Goal: Navigation & Orientation: Find specific page/section

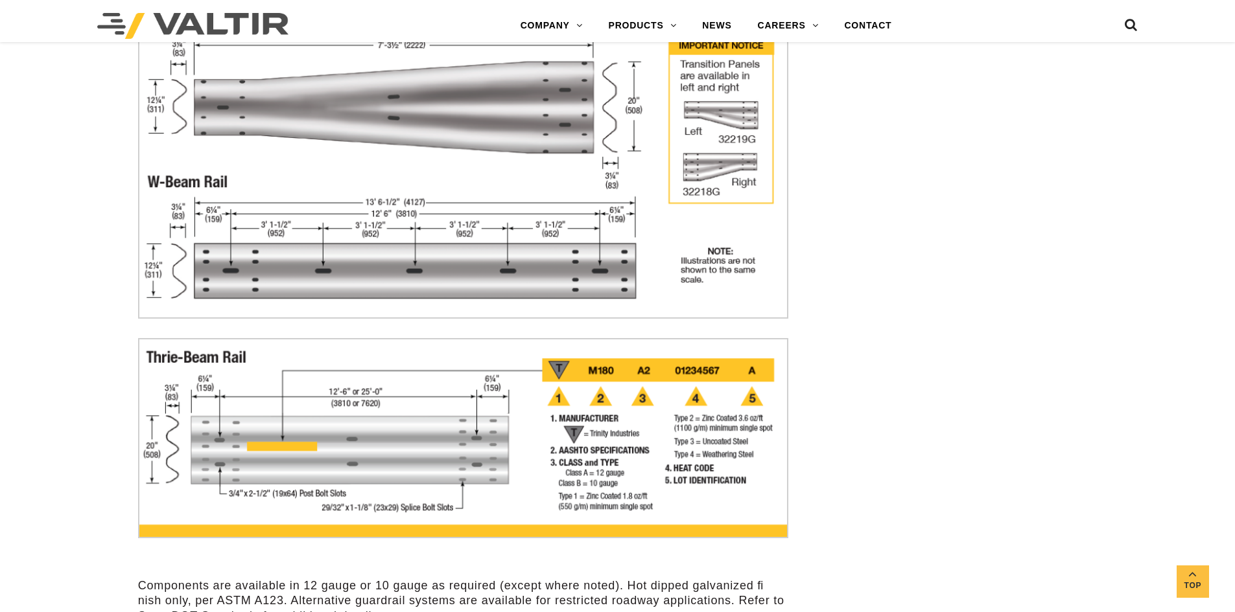
scroll to position [3176, 0]
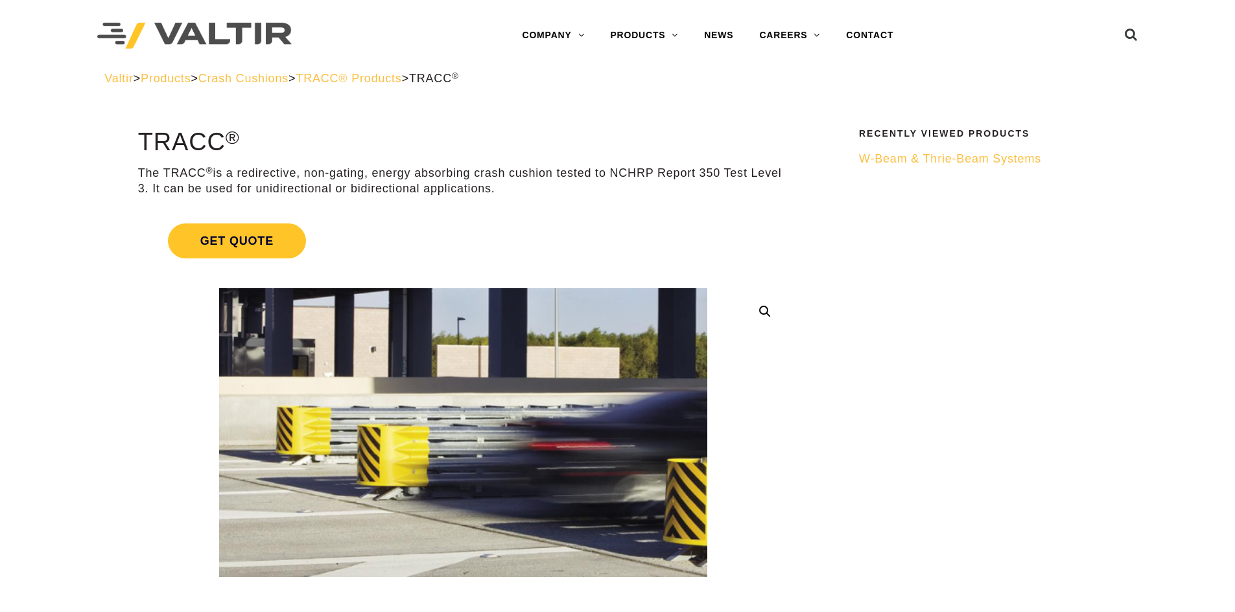
scroll to position [130, 0]
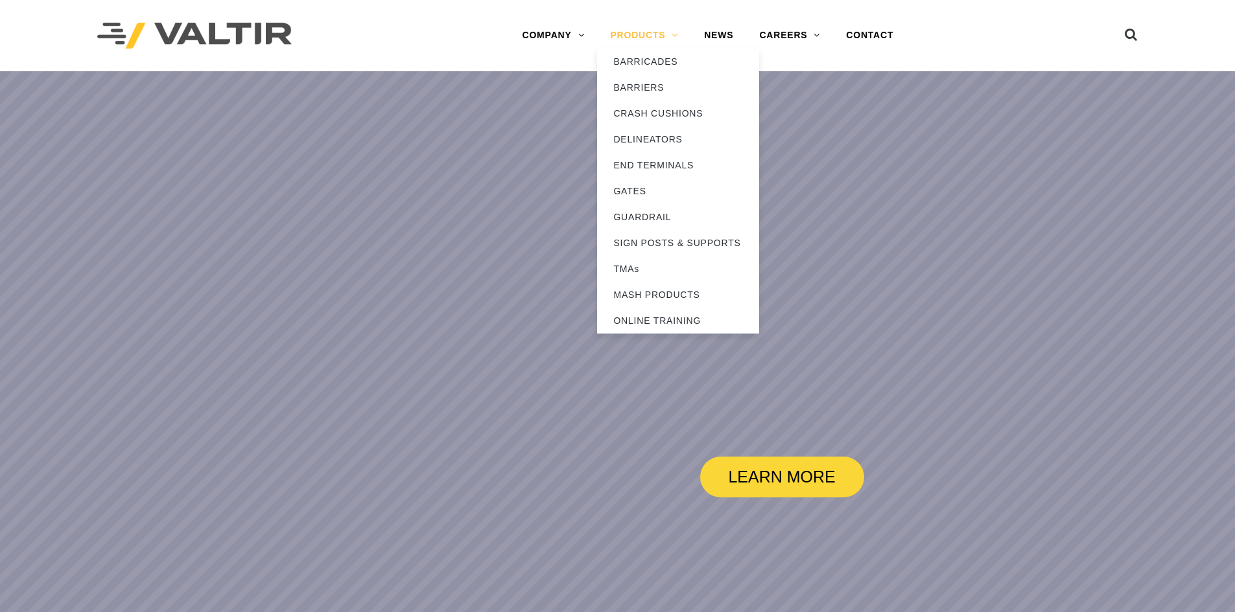
click at [640, 27] on link "PRODUCTS" at bounding box center [644, 36] width 94 height 26
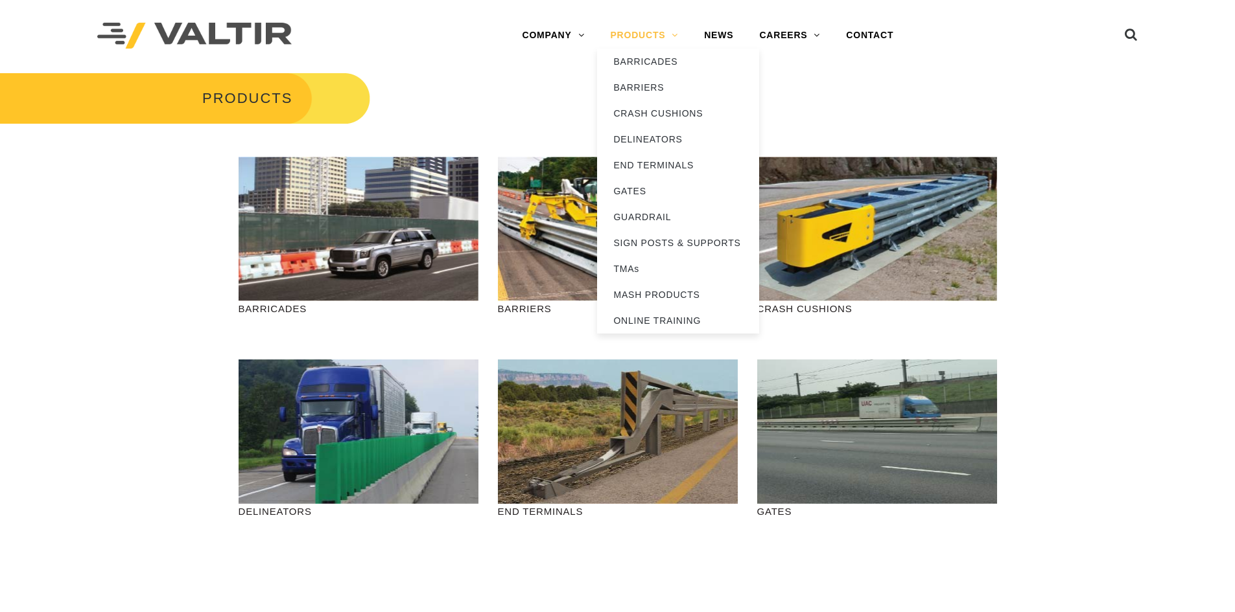
click at [675, 40] on link "PRODUCTS" at bounding box center [644, 36] width 94 height 26
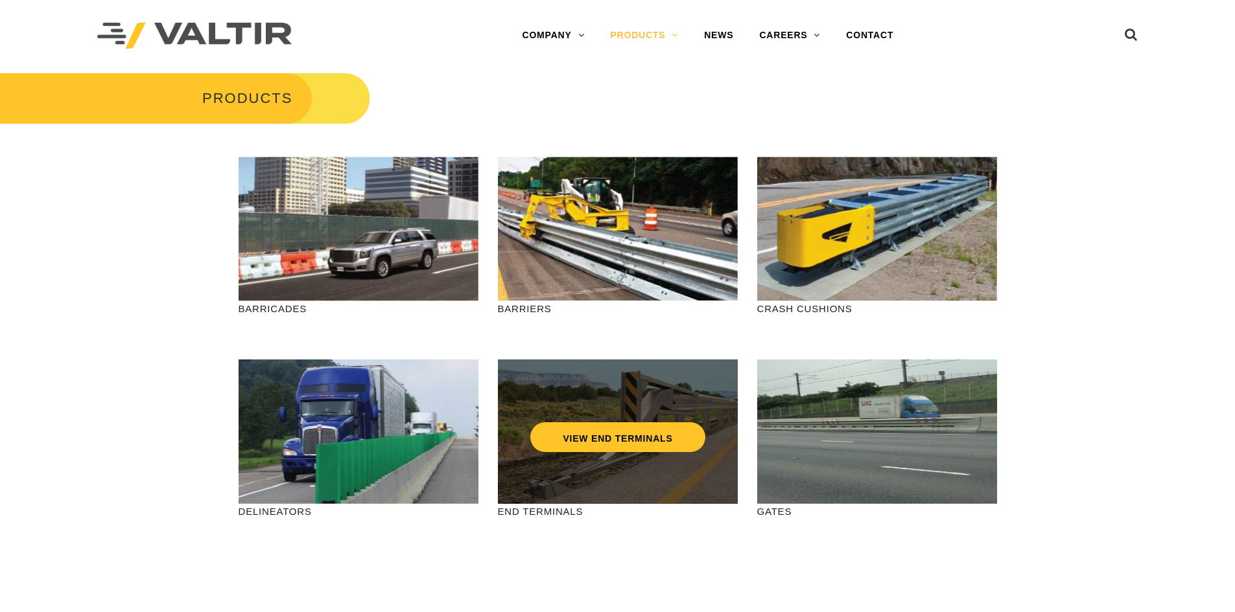
click at [660, 406] on div "VIEW END TERMINALS" at bounding box center [618, 410] width 188 height 43
click at [638, 428] on link "VIEW END TERMINALS" at bounding box center [617, 438] width 174 height 30
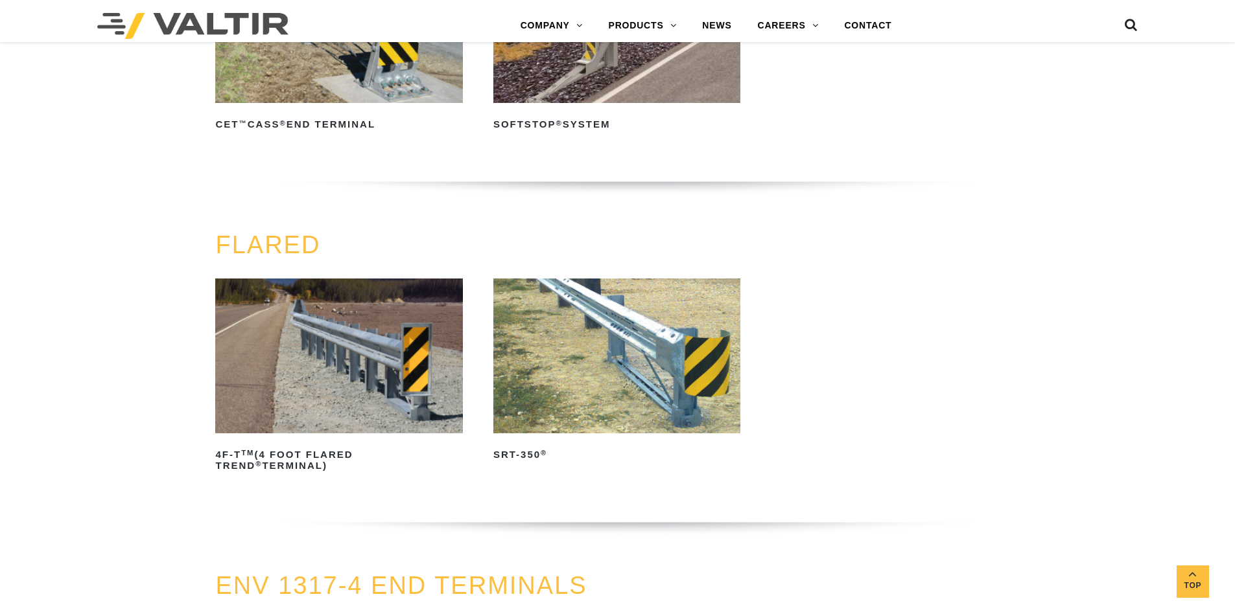
scroll to position [778, 0]
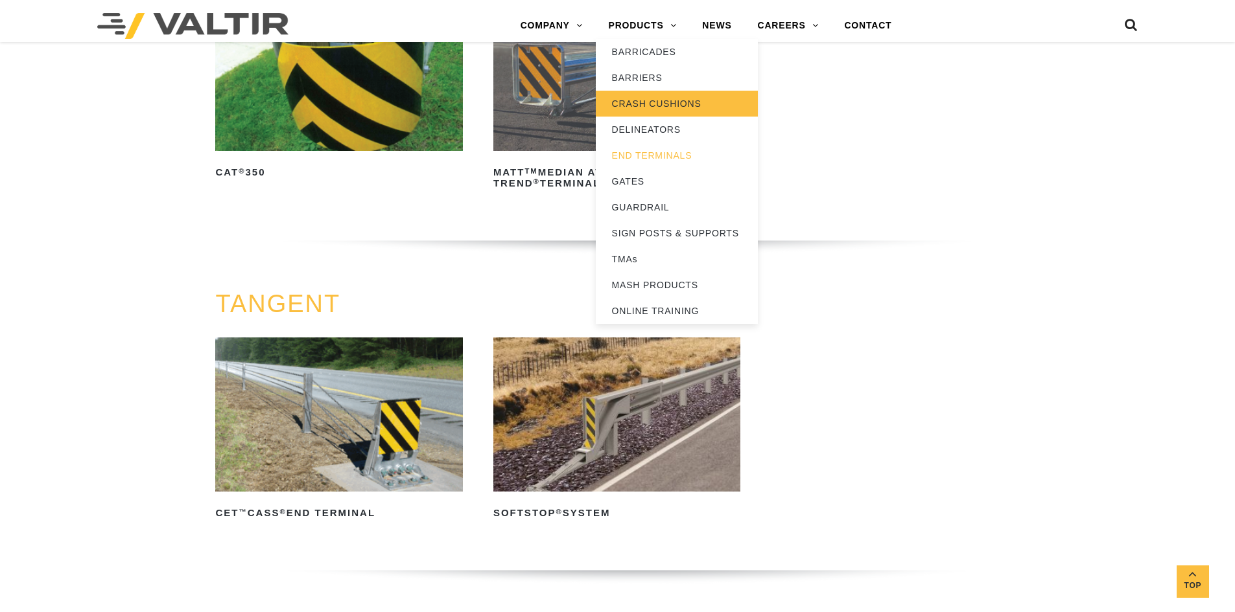
click at [660, 102] on link "CRASH CUSHIONS" at bounding box center [677, 104] width 162 height 26
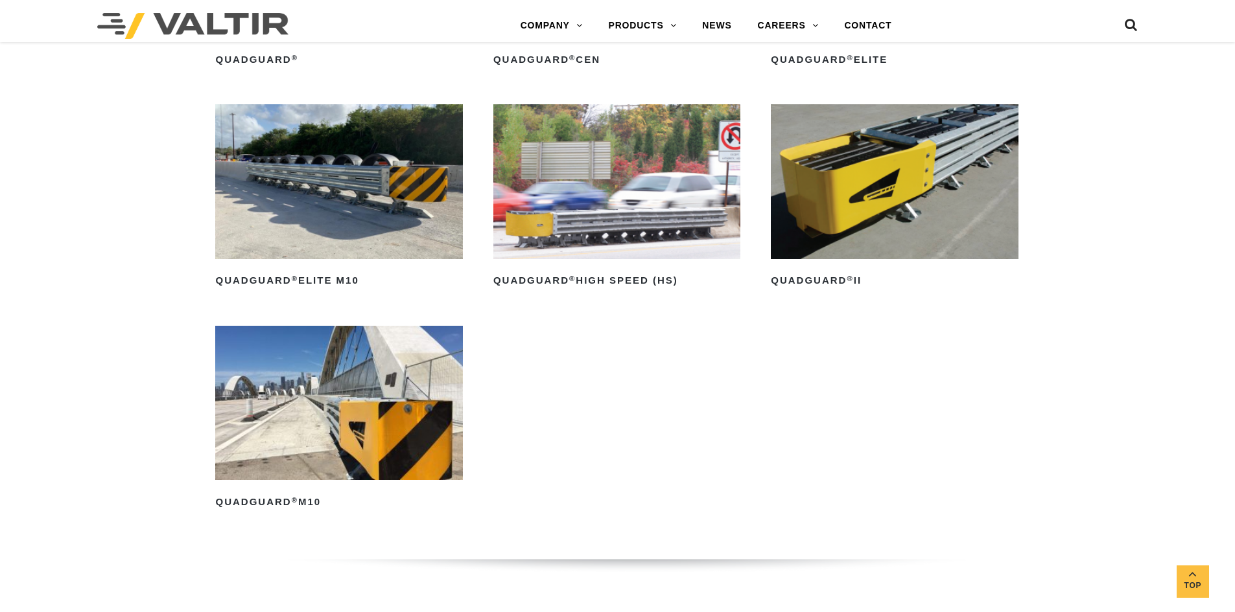
scroll to position [778, 0]
